Goal: Task Accomplishment & Management: Manage account settings

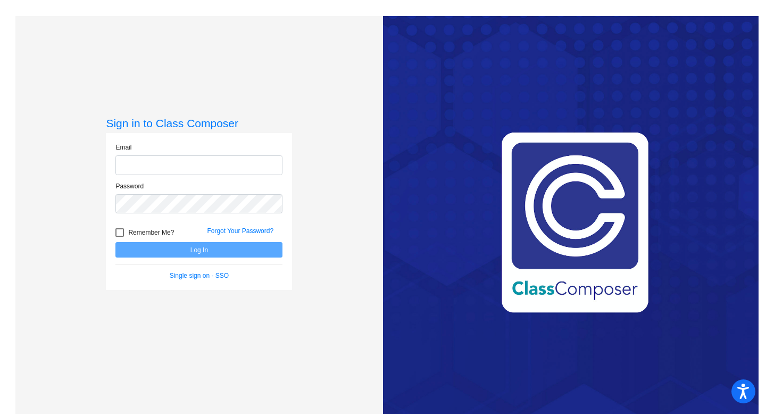
type input "[EMAIL_ADDRESS][DOMAIN_NAME]"
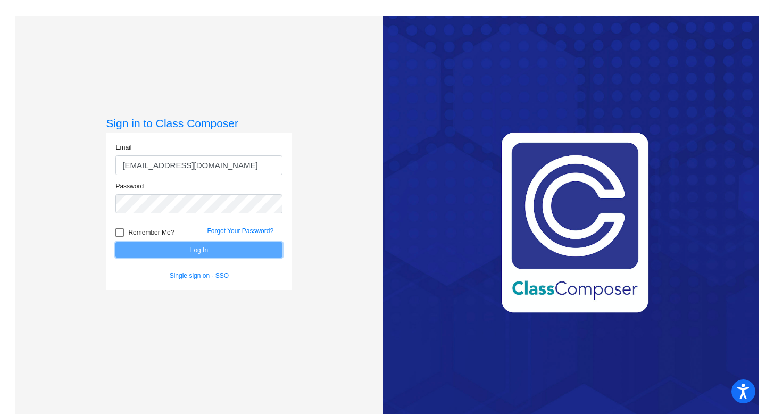
click at [171, 248] on button "Log In" at bounding box center [198, 249] width 167 height 15
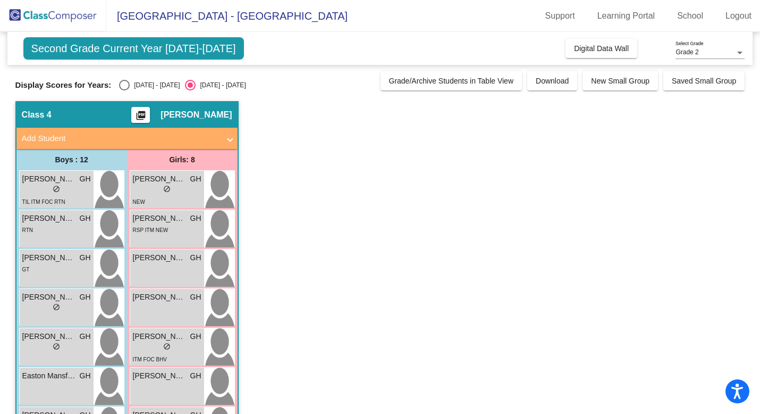
click at [123, 94] on div "Second Grade Current Year [DATE]-[DATE] Add, Move, or Retain Students Off On In…" at bounding box center [380, 345] width 730 height 627
click at [123, 86] on div "Select an option" at bounding box center [124, 85] width 11 height 11
click at [124, 90] on input "[DATE] - [DATE]" at bounding box center [124, 90] width 1 height 1
radio input "true"
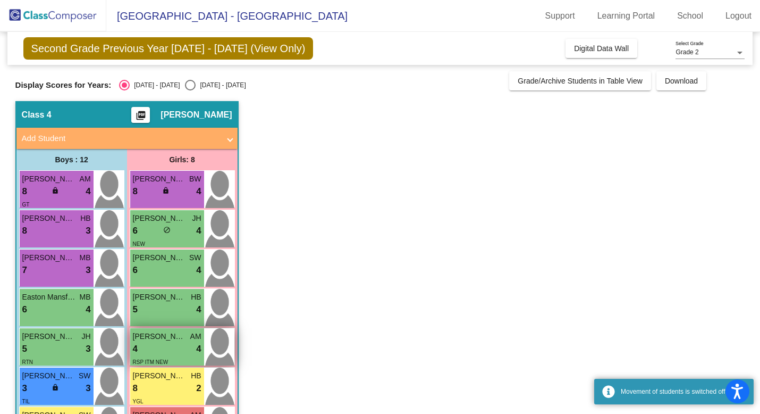
click at [157, 337] on span "[PERSON_NAME]" at bounding box center [159, 336] width 53 height 11
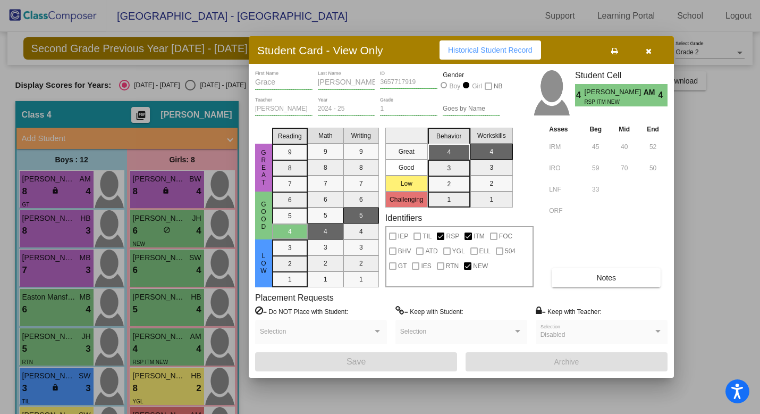
click at [650, 51] on icon "button" at bounding box center [649, 50] width 6 height 7
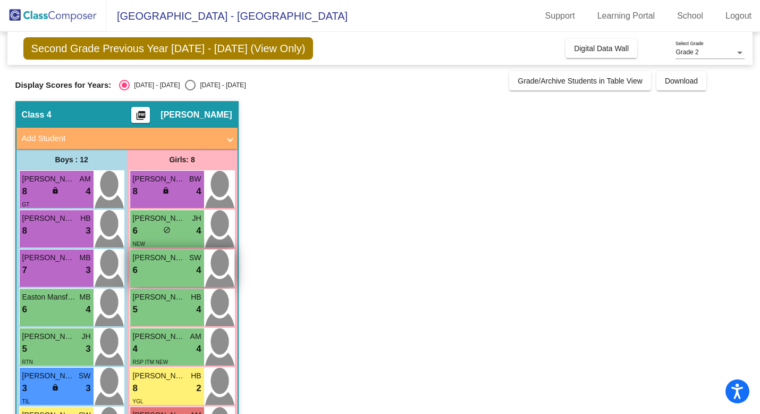
click at [167, 270] on div "6 lock do_not_disturb_alt 4" at bounding box center [167, 270] width 69 height 14
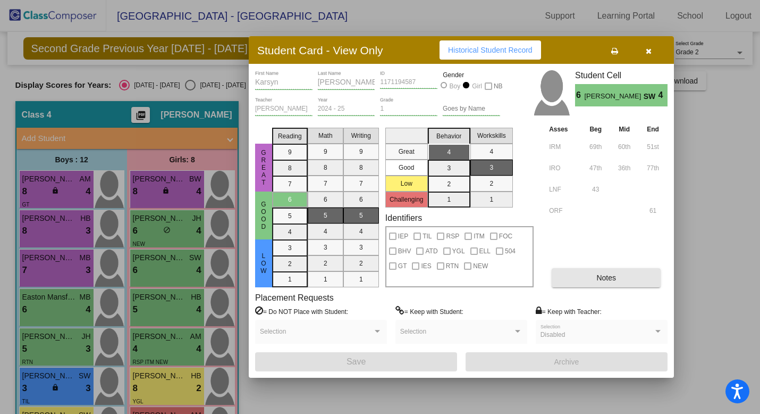
click at [635, 273] on button "Notes" at bounding box center [606, 277] width 109 height 19
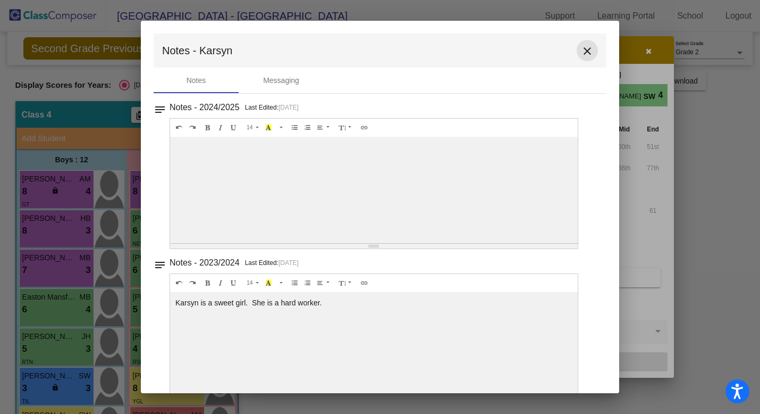
click at [586, 51] on mat-icon "close" at bounding box center [587, 51] width 13 height 13
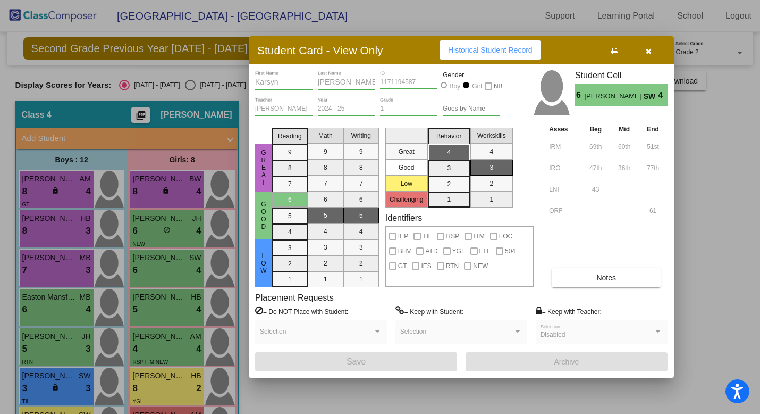
click at [719, 157] on div at bounding box center [380, 207] width 760 height 414
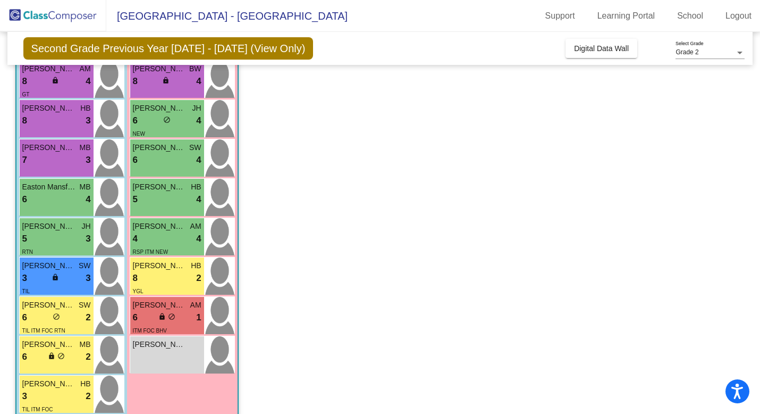
scroll to position [111, 0]
click at [75, 124] on div "8 lock do_not_disturb_alt 3" at bounding box center [56, 120] width 69 height 14
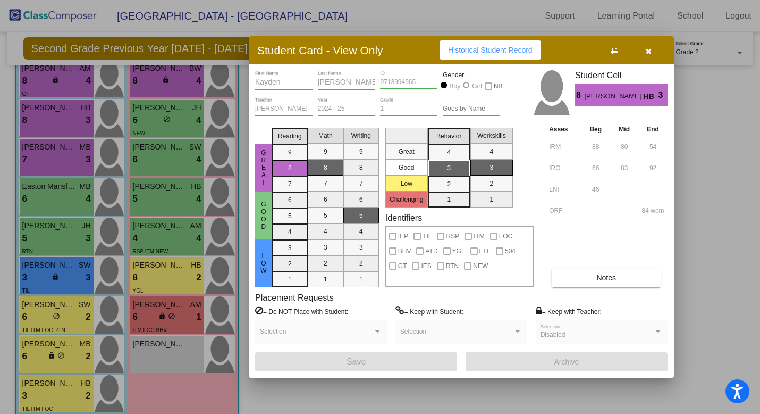
click at [612, 281] on span "Notes" at bounding box center [607, 277] width 20 height 9
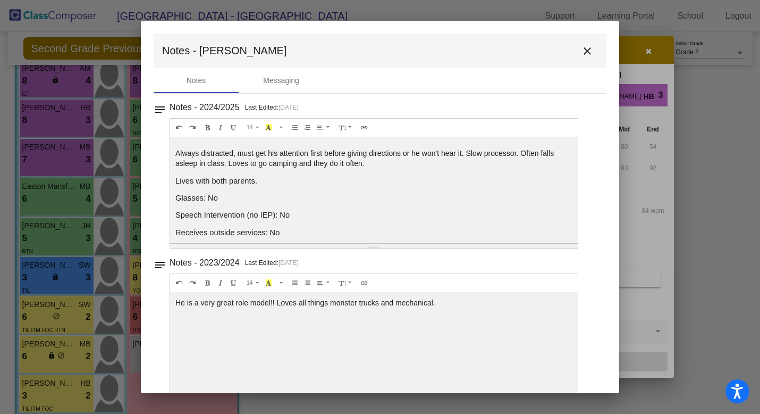
scroll to position [6, 0]
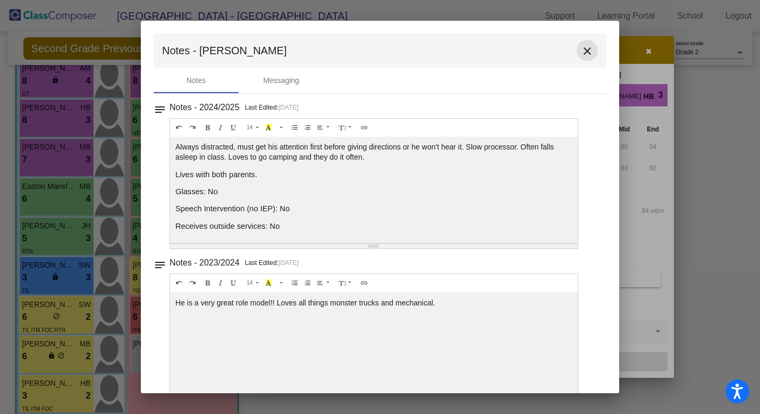
click at [582, 50] on mat-icon "close" at bounding box center [587, 51] width 13 height 13
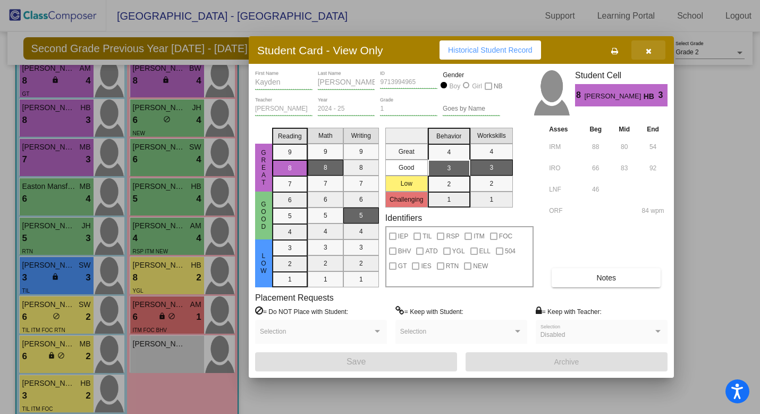
click at [646, 51] on icon "button" at bounding box center [649, 50] width 6 height 7
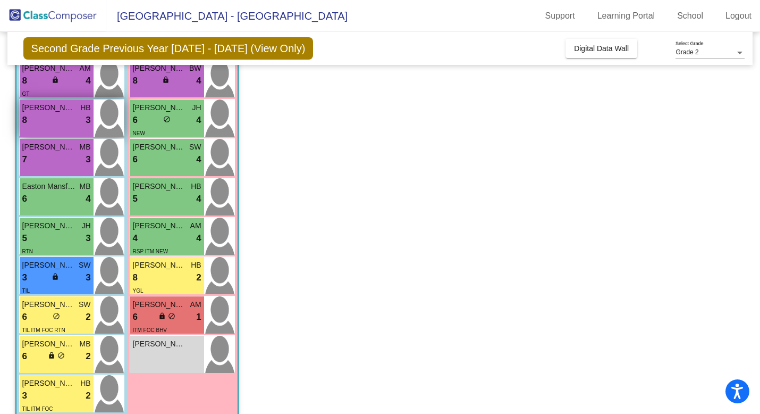
click at [51, 123] on div "8 lock do_not_disturb_alt 3" at bounding box center [56, 120] width 69 height 14
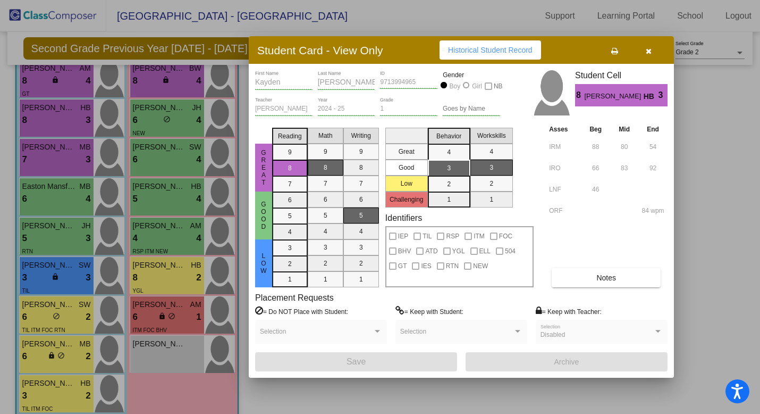
click at [652, 54] on button "button" at bounding box center [649, 49] width 34 height 19
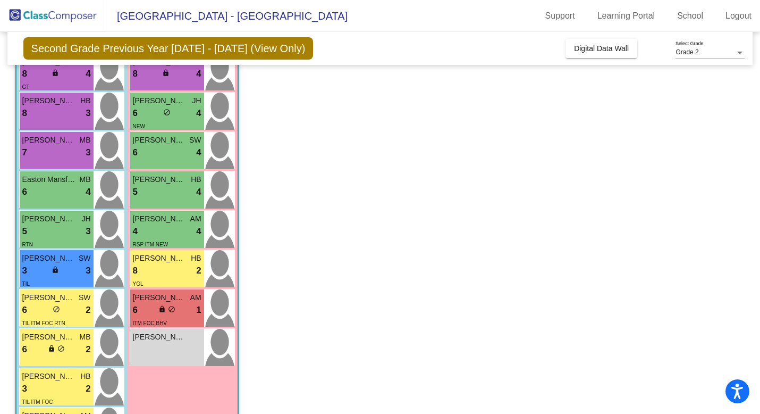
scroll to position [114, 0]
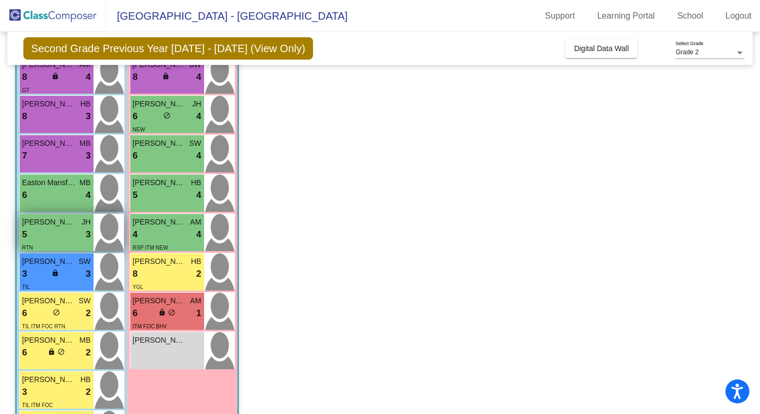
click at [52, 236] on div "5 lock do_not_disturb_alt 3" at bounding box center [56, 235] width 69 height 14
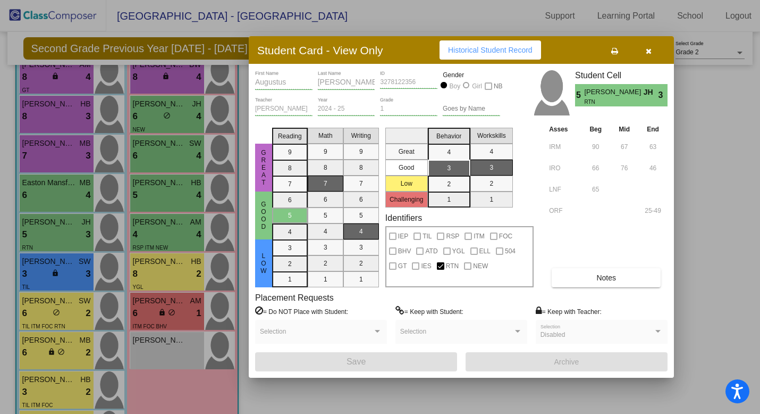
click at [626, 273] on button "Notes" at bounding box center [606, 277] width 109 height 19
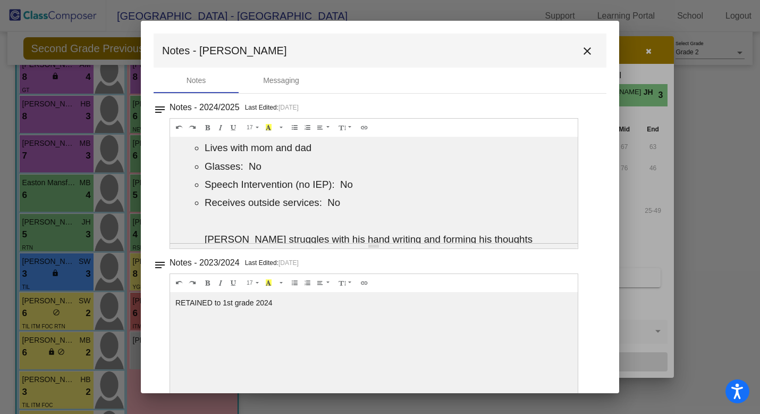
scroll to position [14, 0]
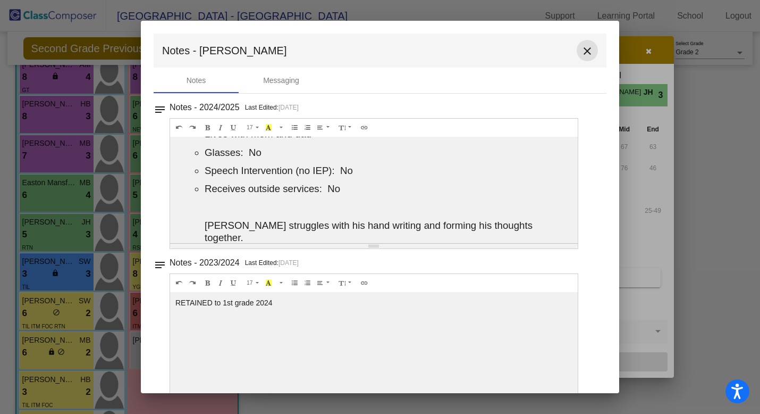
click at [581, 49] on mat-icon "close" at bounding box center [587, 51] width 13 height 13
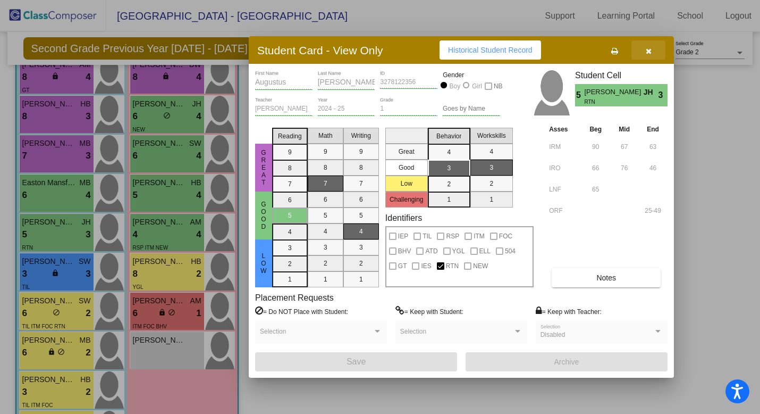
click at [656, 55] on button "button" at bounding box center [649, 49] width 34 height 19
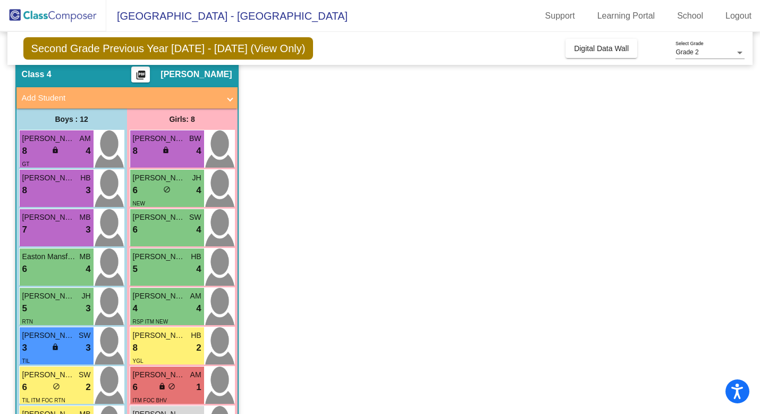
scroll to position [39, 0]
